Goal: Find specific page/section: Find specific page/section

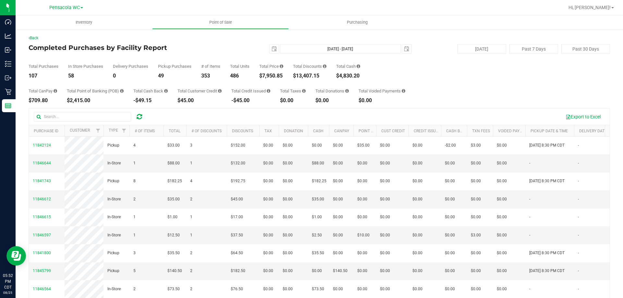
click at [232, 66] on div "Total Units" at bounding box center [239, 66] width 19 height 4
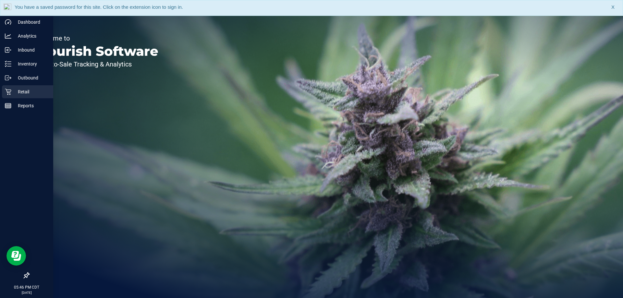
click at [26, 91] on p "Retail" at bounding box center [30, 92] width 39 height 8
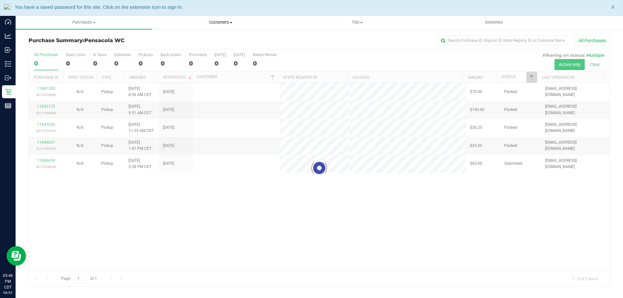
click at [218, 24] on span "Customers" at bounding box center [220, 22] width 136 height 6
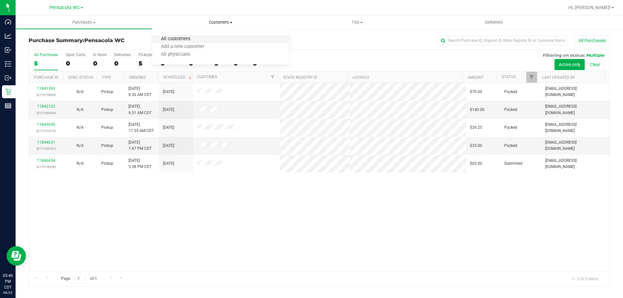
click at [194, 41] on span "All customers" at bounding box center [175, 39] width 47 height 6
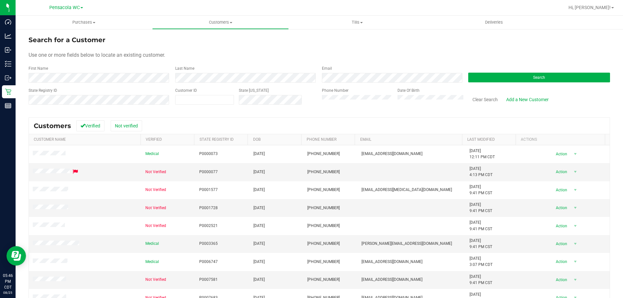
click at [206, 71] on div "Last Name" at bounding box center [243, 74] width 147 height 17
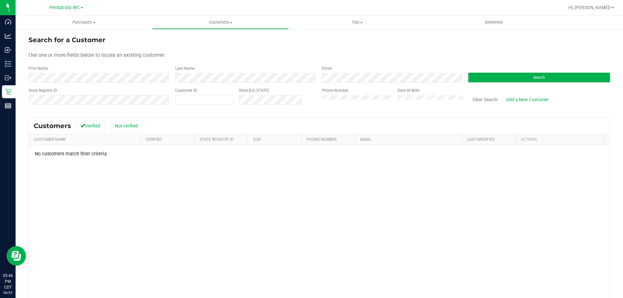
click at [232, 71] on div "Last Name" at bounding box center [243, 74] width 147 height 17
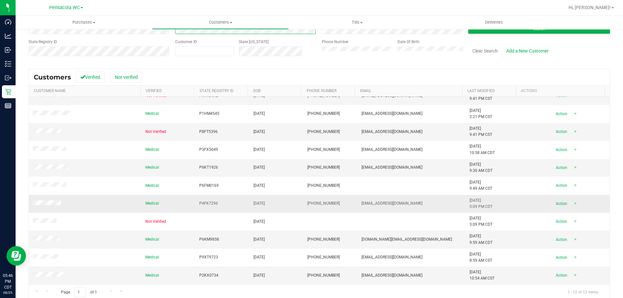
scroll to position [57, 0]
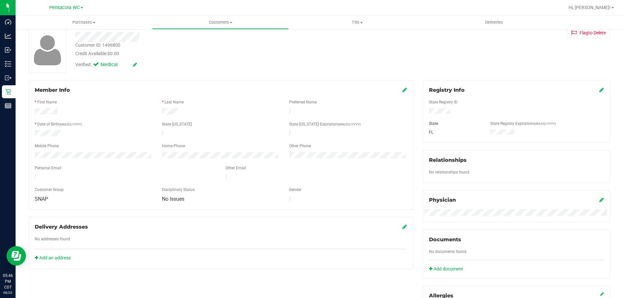
scroll to position [25, 0]
